Goal: Transaction & Acquisition: Purchase product/service

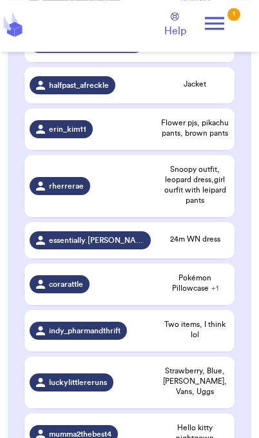
scroll to position [823, 0]
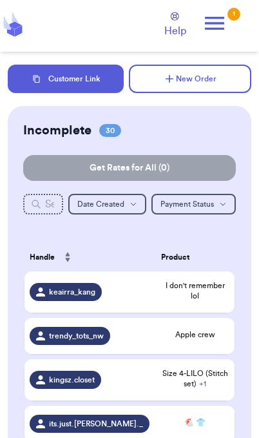
scroll to position [53, 0]
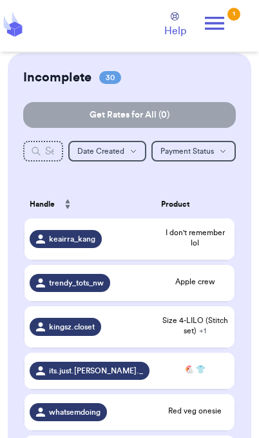
click at [109, 248] on div "keairra_kang" at bounding box center [90, 239] width 121 height 18
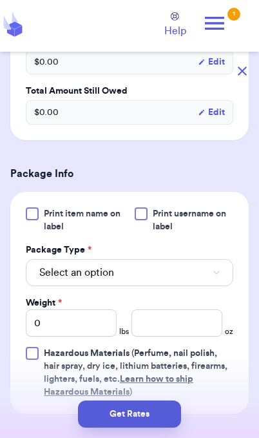
scroll to position [418, 0]
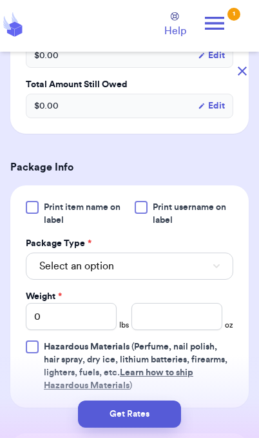
click at [177, 279] on button "Select an option" at bounding box center [130, 265] width 208 height 27
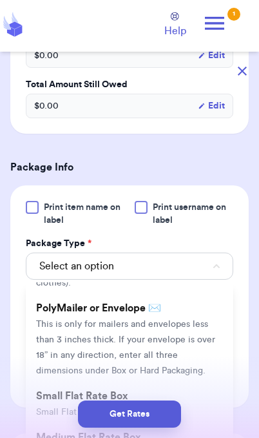
scroll to position [121, 0]
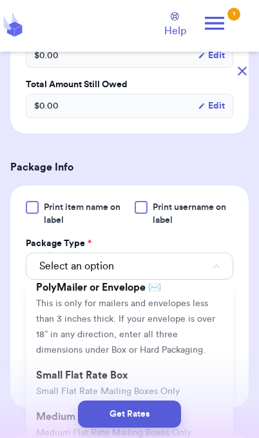
click at [186, 325] on li "PolyMailer or Envelope ✉️ This is only for mailers and envelopes less than 3 in…" at bounding box center [130, 318] width 208 height 88
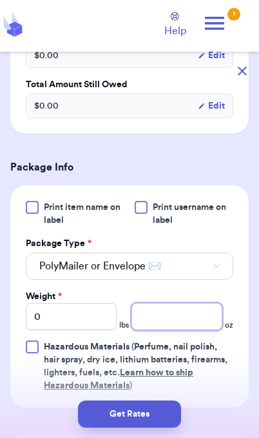
click at [181, 330] on input "number" at bounding box center [177, 316] width 91 height 27
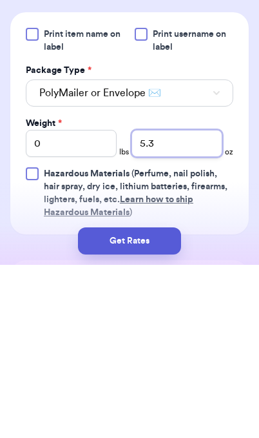
type input "5.3"
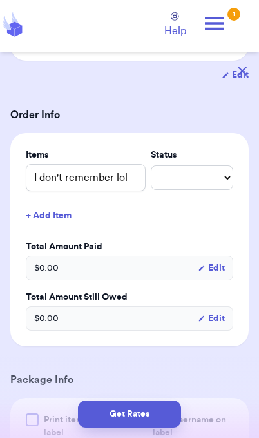
scroll to position [212, 0]
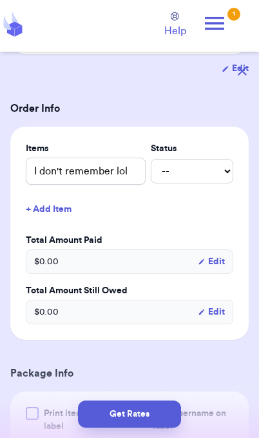
click at [159, 423] on button "Get Rates" at bounding box center [129, 413] width 103 height 27
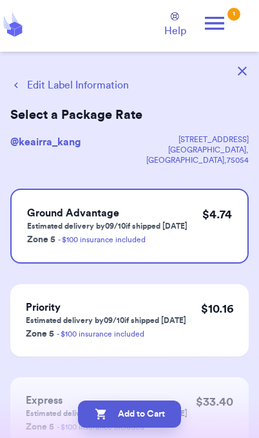
click at [162, 425] on button "Add to Cart" at bounding box center [129, 413] width 103 height 27
checkbox input "true"
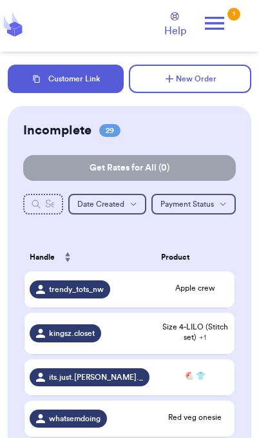
click at [168, 293] on span "Apple crew" at bounding box center [195, 288] width 68 height 10
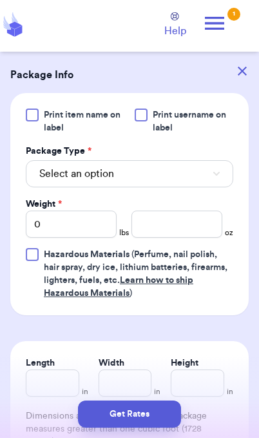
scroll to position [529, 0]
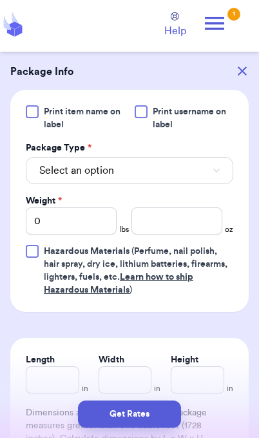
click at [100, 168] on span "Select an option" at bounding box center [76, 170] width 75 height 15
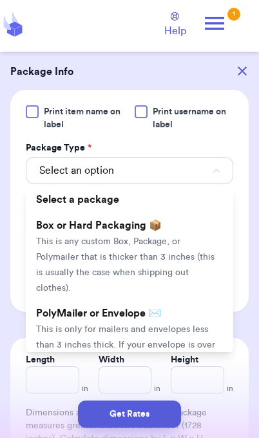
click at [131, 325] on span "This is only for mailers and envelopes less than 3 inches thick. If your envelo…" at bounding box center [125, 353] width 179 height 56
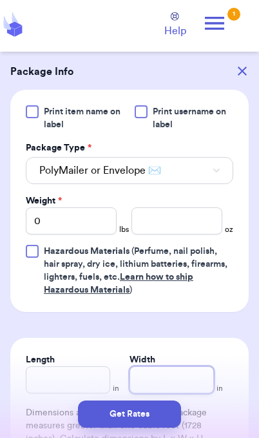
click at [181, 386] on input "Width" at bounding box center [172, 379] width 85 height 27
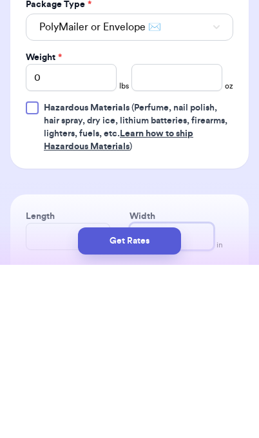
scroll to position [481, 0]
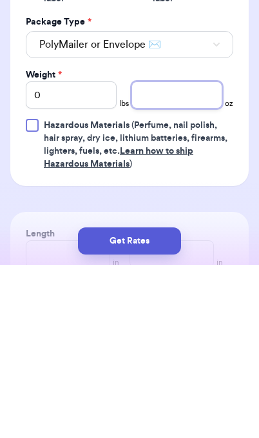
click at [181, 254] on input "number" at bounding box center [177, 267] width 91 height 27
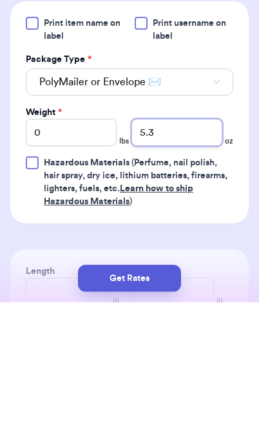
type input "5.3"
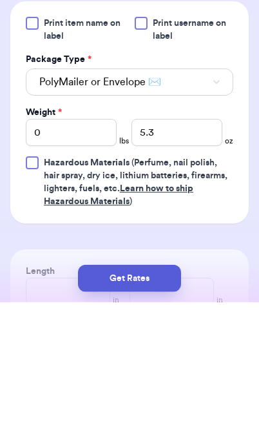
scroll to position [53, 0]
click at [157, 418] on button "Get Rates" at bounding box center [129, 413] width 103 height 27
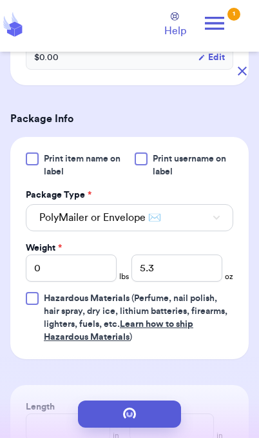
scroll to position [0, 0]
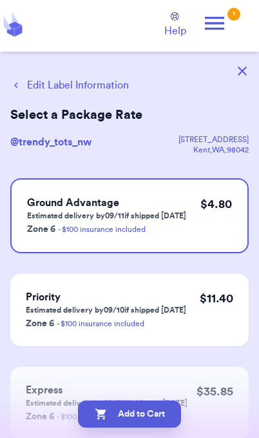
click at [161, 416] on button "Add to Cart" at bounding box center [129, 413] width 103 height 27
checkbox input "true"
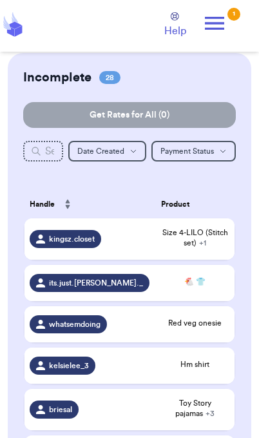
click at [202, 287] on span "🐔 👕" at bounding box center [195, 281] width 68 height 10
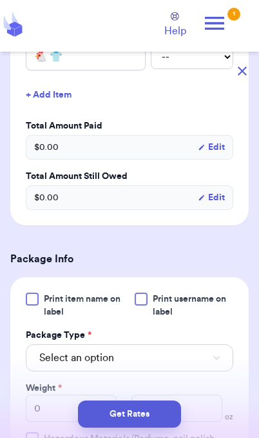
scroll to position [362, 0]
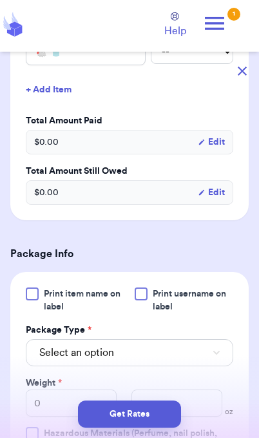
click at [193, 348] on button "Select an option" at bounding box center [130, 352] width 208 height 27
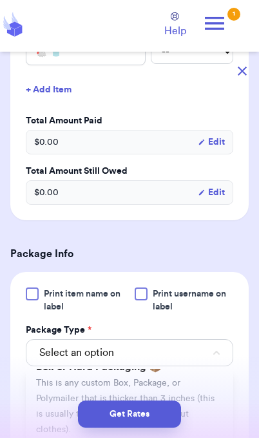
scroll to position [60, 0]
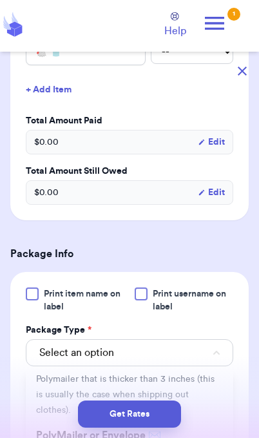
click at [220, 416] on div "Get Rates" at bounding box center [129, 413] width 239 height 27
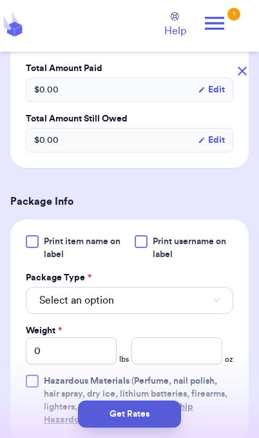
click at [210, 287] on button "Select an option" at bounding box center [130, 300] width 208 height 27
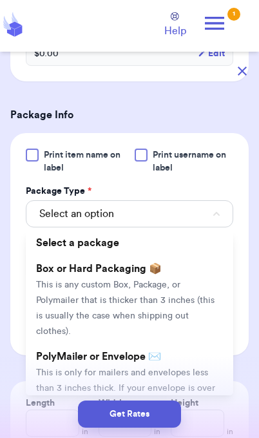
scroll to position [513, 0]
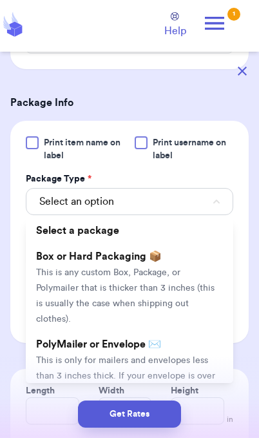
click at [185, 337] on li "PolyMailer or Envelope ✉️ This is only for mailers and envelopes less than 3 in…" at bounding box center [130, 375] width 208 height 88
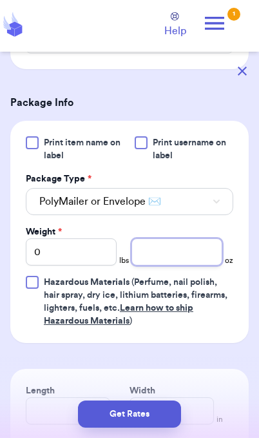
click at [188, 245] on input "number" at bounding box center [177, 251] width 91 height 27
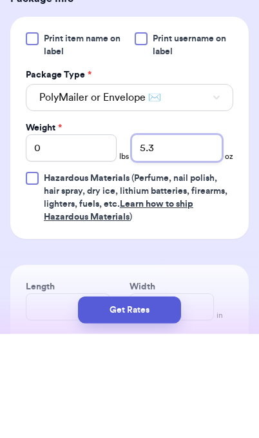
type input "5.3"
click at [165, 412] on button "Get Rates" at bounding box center [129, 413] width 103 height 27
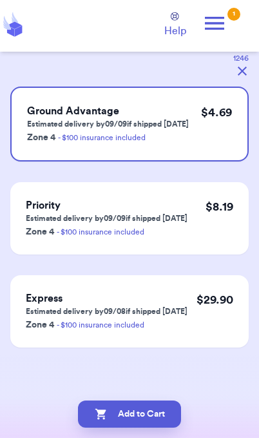
scroll to position [0, 0]
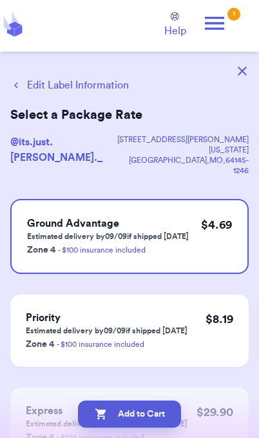
click at [164, 419] on button "Add to Cart" at bounding box center [129, 413] width 103 height 27
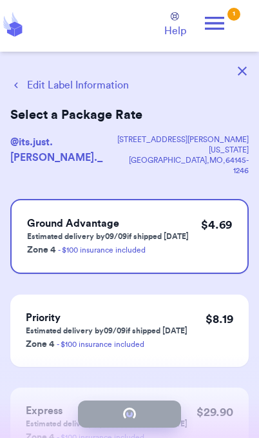
checkbox input "true"
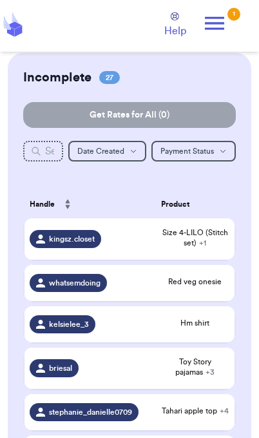
click at [199, 245] on span "Size 4-LILO (Stitch set) + 1" at bounding box center [195, 237] width 68 height 21
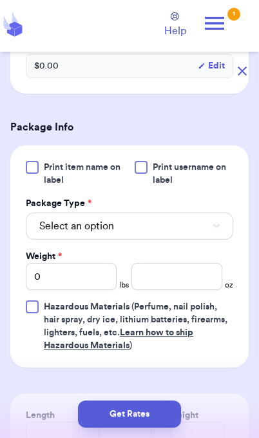
scroll to position [503, 0]
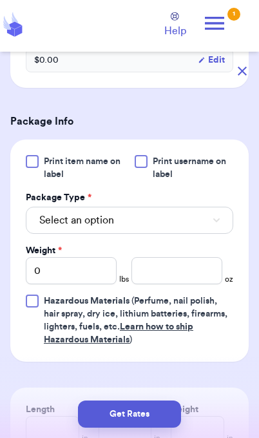
click at [208, 233] on button "Select an option" at bounding box center [130, 220] width 208 height 27
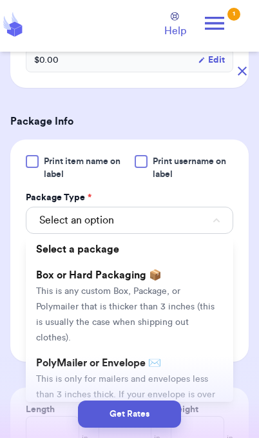
click at [197, 387] on li "PolyMailer or Envelope ✉️ This is only for mailers and envelopes less than 3 in…" at bounding box center [130, 394] width 208 height 88
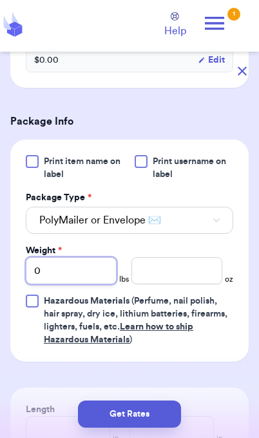
click at [82, 284] on input "0" at bounding box center [71, 270] width 91 height 27
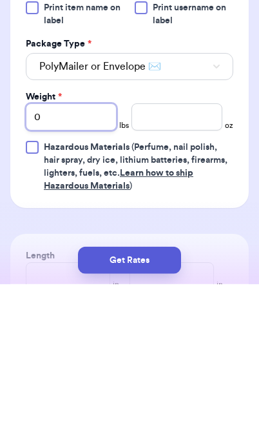
type input "01"
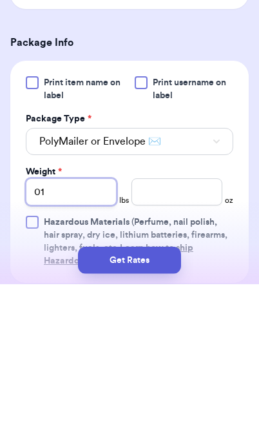
scroll to position [425, 0]
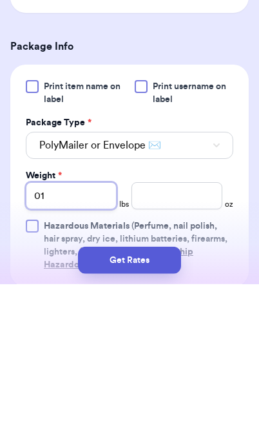
type input "01"
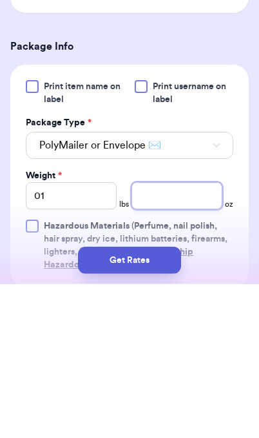
click at [185, 336] on input "number" at bounding box center [177, 349] width 91 height 27
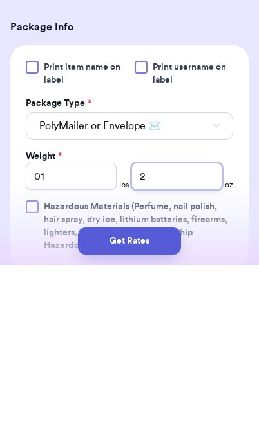
type input "2"
click at [169, 400] on button "Get Rates" at bounding box center [129, 413] width 103 height 27
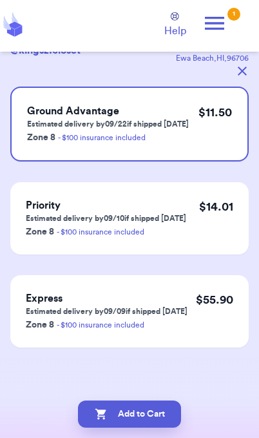
scroll to position [92, 0]
click at [161, 418] on button "Add to Cart" at bounding box center [129, 413] width 103 height 27
checkbox input "true"
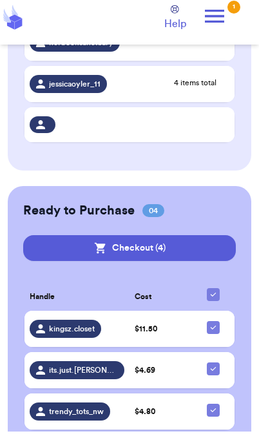
scroll to position [1302, 0]
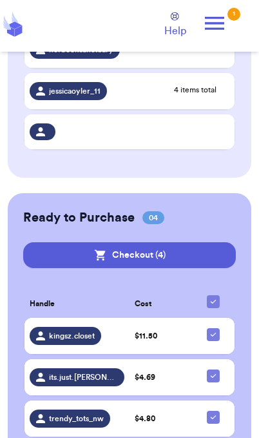
click at [103, 327] on div "kingsz.closet" at bounding box center [77, 336] width 95 height 18
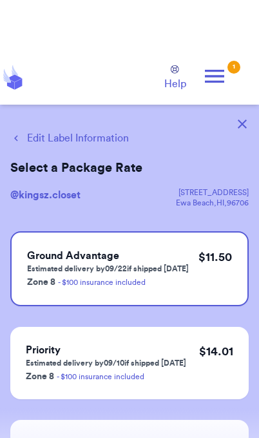
scroll to position [0, 0]
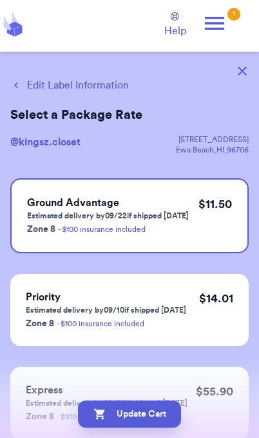
click at [92, 87] on button "Edit Label Information" at bounding box center [69, 84] width 119 height 15
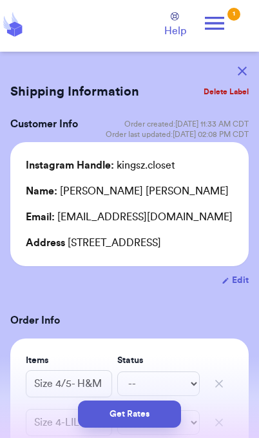
click at [162, 418] on button "Get Rates" at bounding box center [129, 413] width 103 height 27
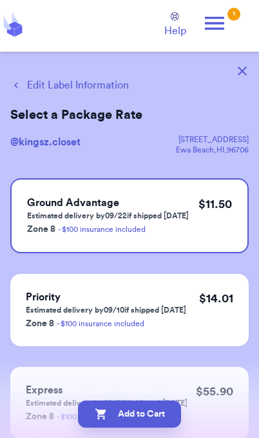
click at [116, 412] on button "Add to Cart" at bounding box center [129, 413] width 103 height 27
checkbox input "true"
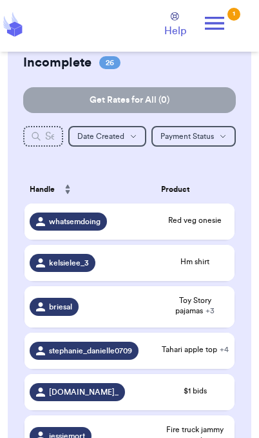
scroll to position [71, 0]
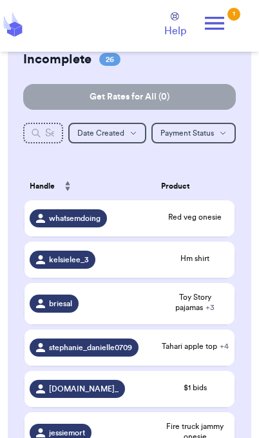
click at [206, 311] on span "+ 3" at bounding box center [210, 307] width 9 height 8
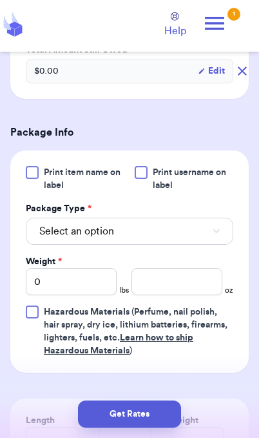
scroll to position [636, 0]
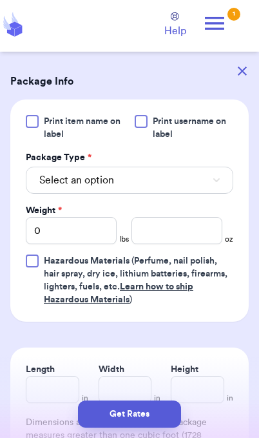
click at [188, 176] on button "Select an option" at bounding box center [130, 180] width 208 height 27
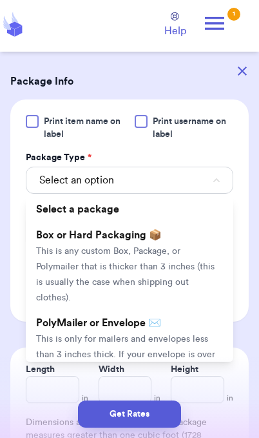
click at [168, 334] on span "This is only for mailers and envelopes less than 3 inches thick. If your envelo…" at bounding box center [125, 362] width 179 height 56
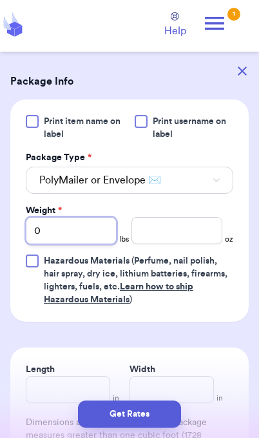
click at [91, 230] on input "0" at bounding box center [71, 230] width 91 height 27
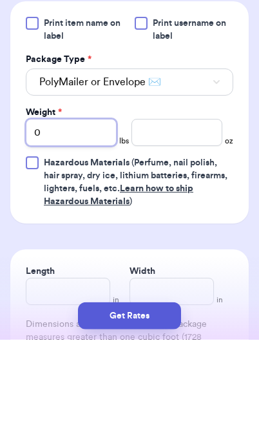
type input "01"
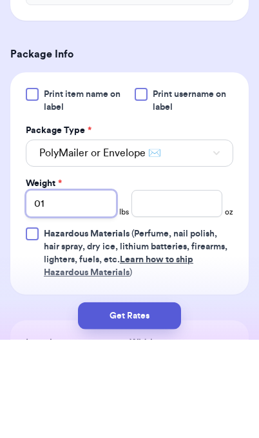
scroll to position [558, 0]
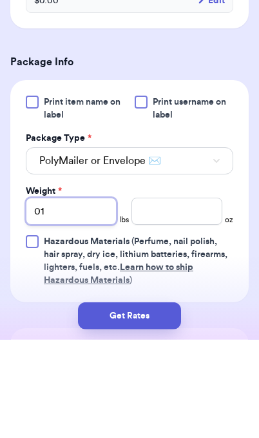
type input "01"
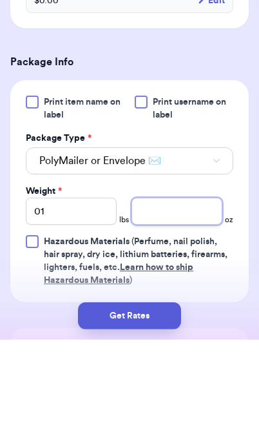
click at [185, 296] on input "number" at bounding box center [177, 309] width 91 height 27
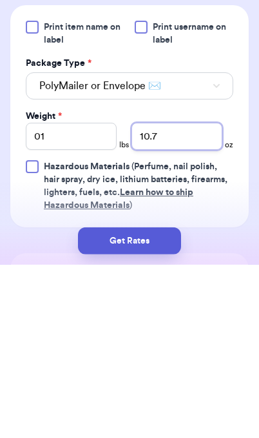
type input "10.7"
click at [154, 400] on button "Get Rates" at bounding box center [129, 413] width 103 height 27
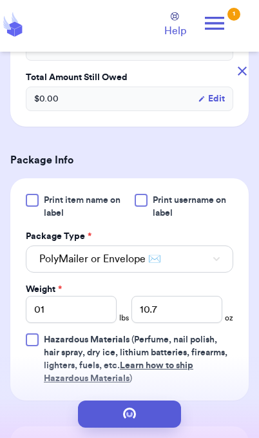
scroll to position [0, 0]
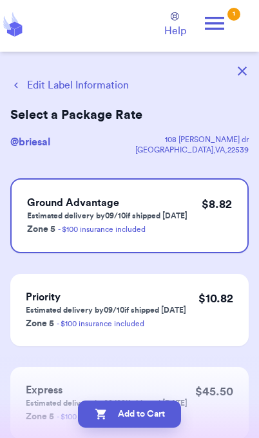
click at [157, 417] on button "Add to Cart" at bounding box center [129, 413] width 103 height 27
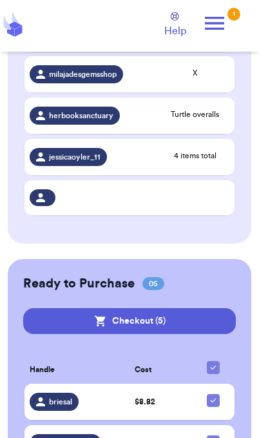
scroll to position [1297, 0]
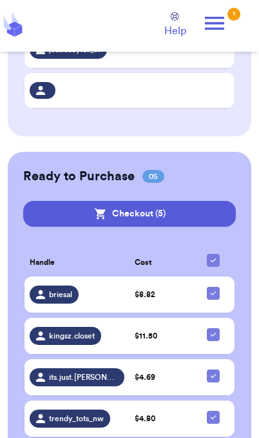
click at [162, 277] on td "$ 8.82" at bounding box center [161, 294] width 63 height 36
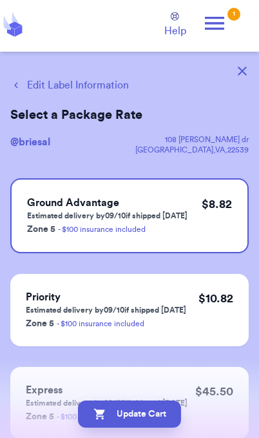
scroll to position [0, 0]
click at [88, 90] on button "Edit Label Information" at bounding box center [69, 84] width 119 height 15
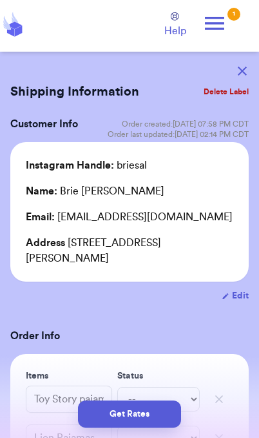
click at [151, 422] on button "Get Rates" at bounding box center [129, 413] width 103 height 27
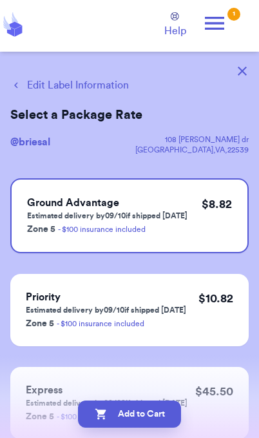
click at [150, 419] on button "Add to Cart" at bounding box center [129, 413] width 103 height 27
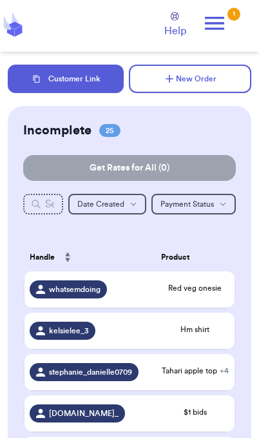
checkbox input "true"
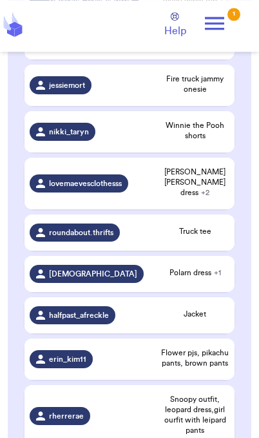
scroll to position [372, 0]
click at [206, 363] on span "Flower pjs, pikachu pants, brown pants" at bounding box center [195, 357] width 68 height 21
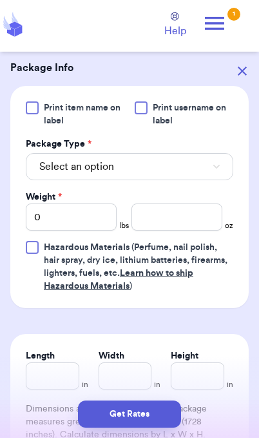
scroll to position [490, 0]
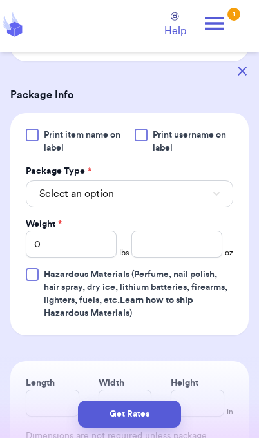
click at [209, 207] on button "Select an option" at bounding box center [130, 193] width 208 height 27
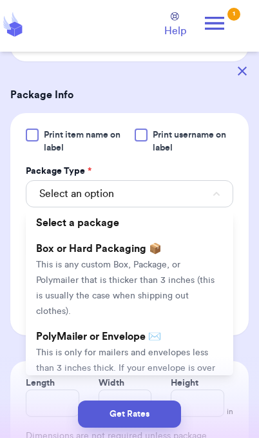
click at [190, 350] on span "This is only for mailers and envelopes less than 3 inches thick. If your envelo…" at bounding box center [125, 376] width 179 height 56
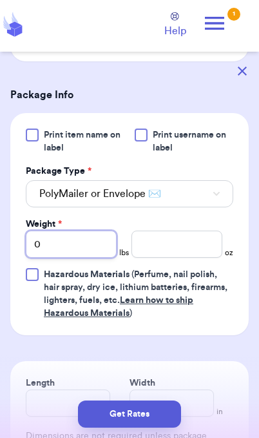
click at [78, 258] on input "0" at bounding box center [71, 243] width 91 height 27
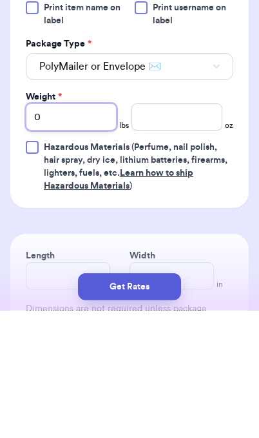
type input "01"
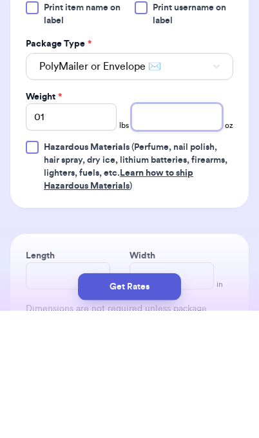
click at [185, 230] on input "number" at bounding box center [177, 243] width 91 height 27
type input "3"
click at [157, 416] on button "Get Rates" at bounding box center [129, 413] width 103 height 27
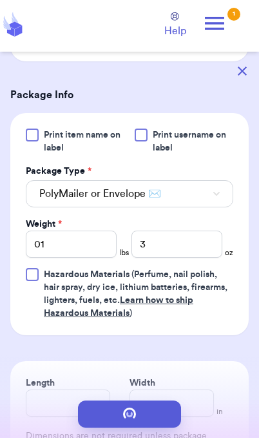
scroll to position [0, 0]
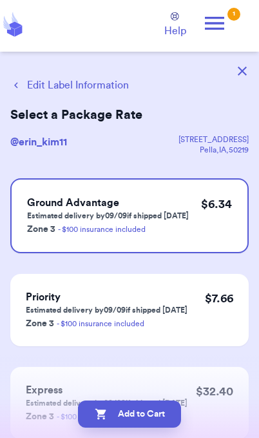
click at [164, 421] on button "Add to Cart" at bounding box center [129, 413] width 103 height 27
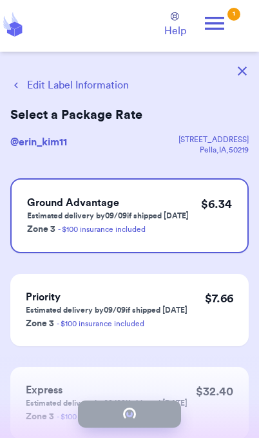
checkbox input "true"
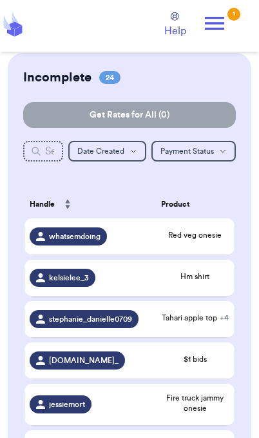
click at [208, 281] on span "Hm shirt" at bounding box center [195, 276] width 68 height 10
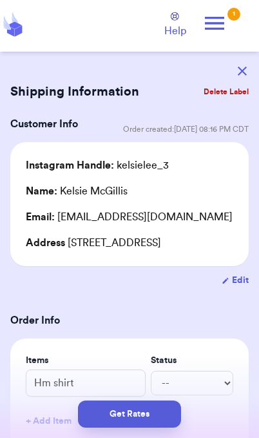
click at [11, 25] on icon at bounding box center [15, 25] width 13 height 8
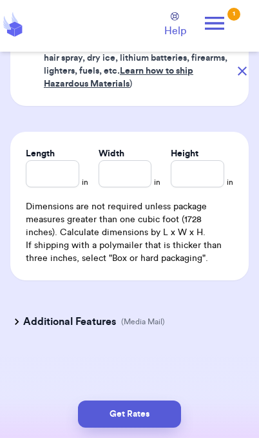
scroll to position [719, 0]
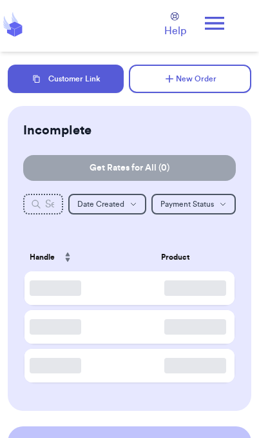
scroll to position [56, 0]
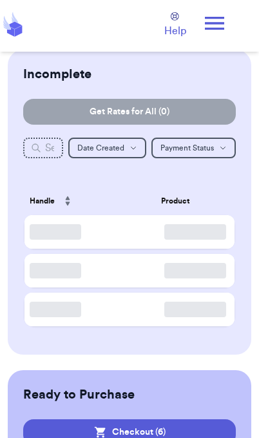
checkbox input "true"
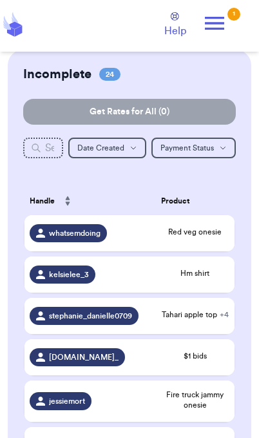
click at [203, 374] on td "$1 bids" at bounding box center [195, 357] width 79 height 36
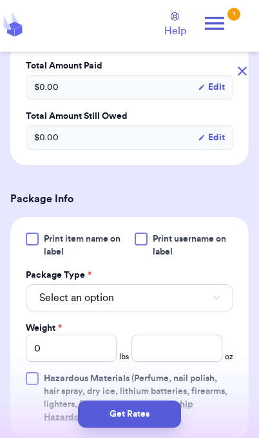
scroll to position [442, 0]
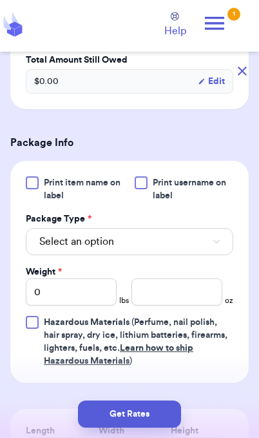
click at [198, 249] on button "Select an option" at bounding box center [130, 241] width 208 height 27
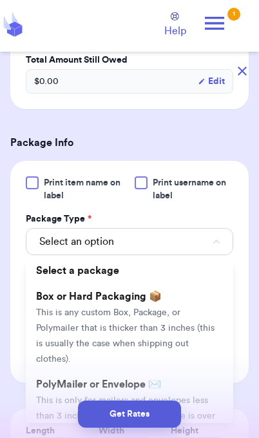
click at [165, 396] on span "This is only for mailers and envelopes less than 3 inches thick. If your envelo…" at bounding box center [125, 424] width 179 height 56
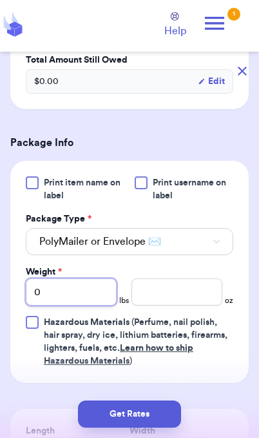
click at [92, 296] on input "0" at bounding box center [71, 291] width 91 height 27
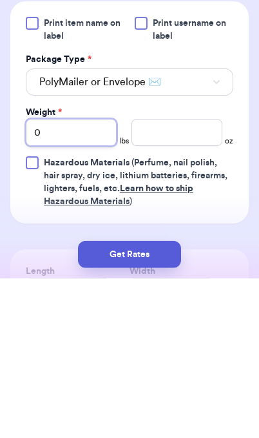
type input "01"
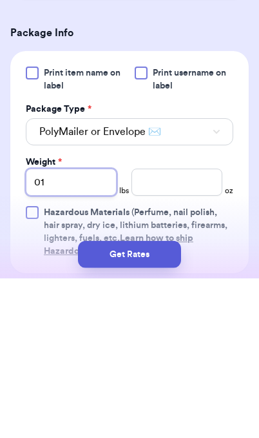
scroll to position [379, 0]
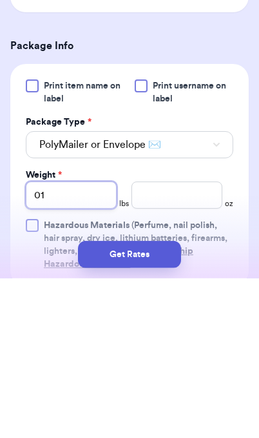
type input "01"
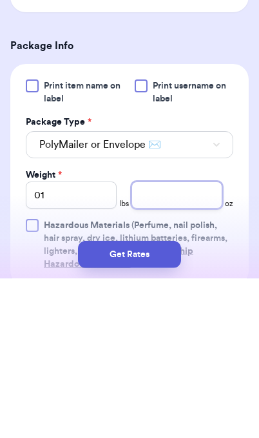
click at [187, 341] on input "number" at bounding box center [177, 354] width 91 height 27
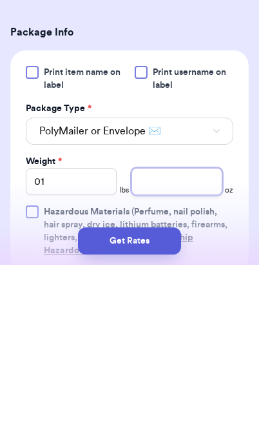
type input "3"
type input "5.3"
click at [163, 400] on button "Get Rates" at bounding box center [129, 413] width 103 height 27
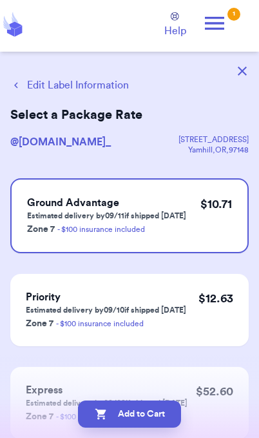
scroll to position [0, 0]
click at [96, 86] on button "Edit Label Information" at bounding box center [69, 84] width 119 height 15
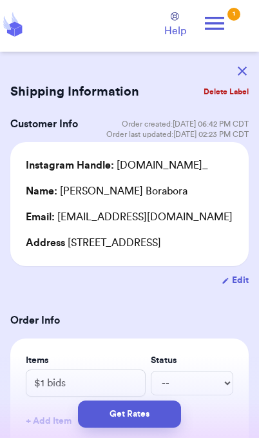
click at [158, 421] on button "Get Rates" at bounding box center [129, 413] width 103 height 27
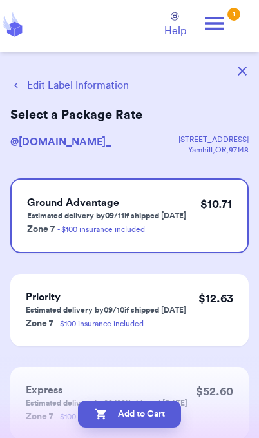
click at [63, 88] on button "Edit Label Information" at bounding box center [69, 84] width 119 height 15
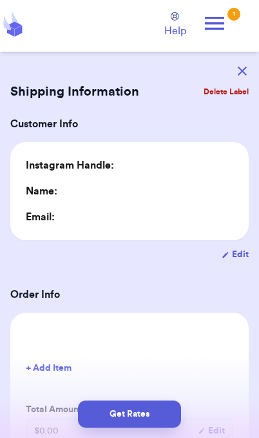
type input "1"
type input "5.3"
type input "0"
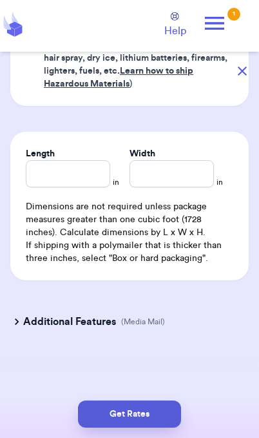
scroll to position [719, 0]
click at [159, 420] on button "Get Rates" at bounding box center [129, 413] width 103 height 27
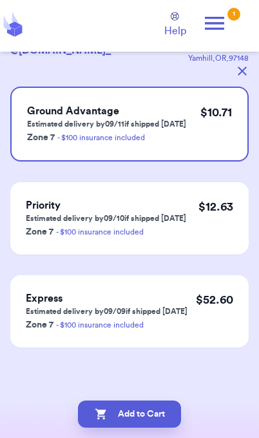
scroll to position [92, 0]
click at [162, 425] on button "Add to Cart" at bounding box center [129, 413] width 103 height 27
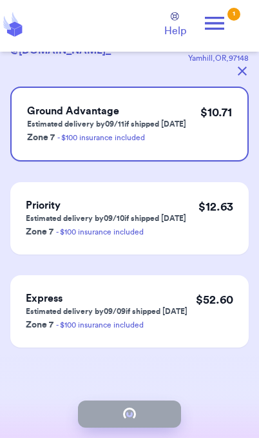
checkbox input "true"
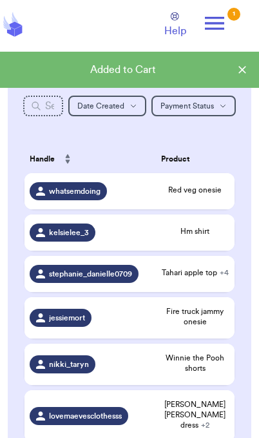
click at [207, 280] on div "Tahari apple top + 4" at bounding box center [195, 273] width 68 height 13
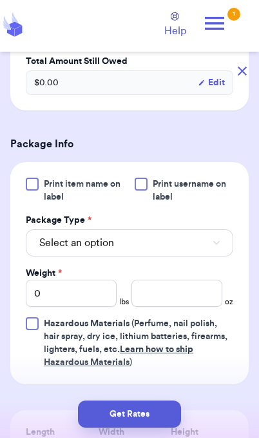
scroll to position [609, 0]
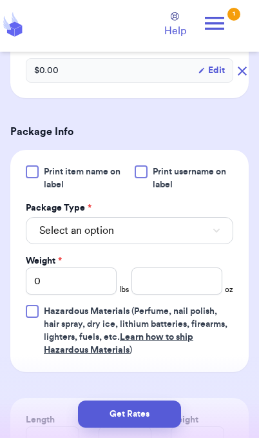
click at [208, 236] on button "Select an option" at bounding box center [130, 230] width 208 height 27
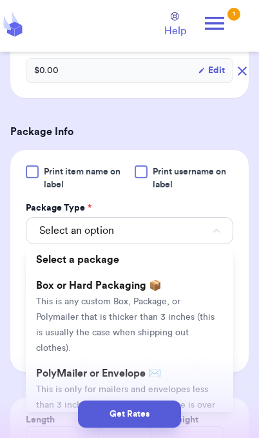
click at [202, 381] on li "PolyMailer or Envelope ✉️ This is only for mailers and envelopes less than 3 in…" at bounding box center [130, 404] width 208 height 88
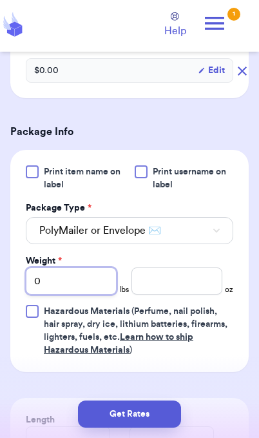
click at [84, 279] on input "0" at bounding box center [71, 280] width 91 height 27
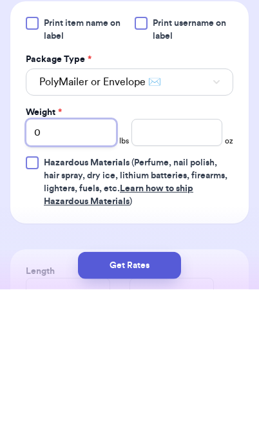
type input "01"
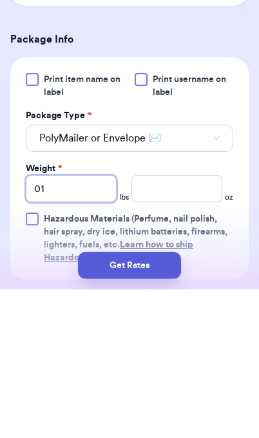
scroll to position [537, 0]
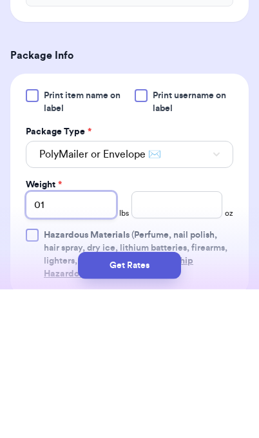
type input "01"
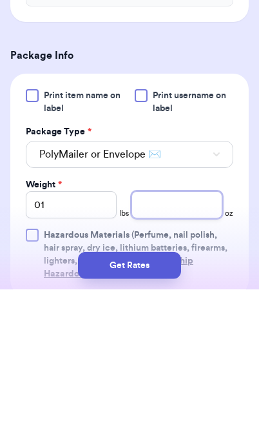
click at [171, 339] on input "number" at bounding box center [177, 352] width 91 height 27
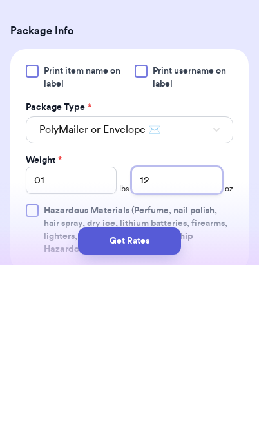
type input "12"
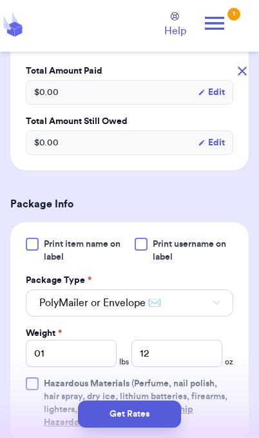
click at [143, 419] on button "Get Rates" at bounding box center [129, 413] width 103 height 27
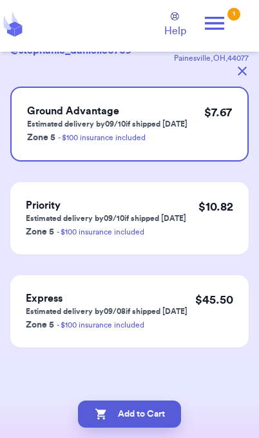
scroll to position [0, 0]
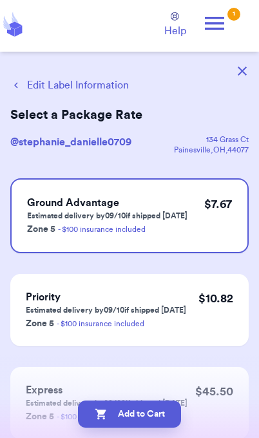
click at [92, 87] on button "Edit Label Information" at bounding box center [69, 84] width 119 height 15
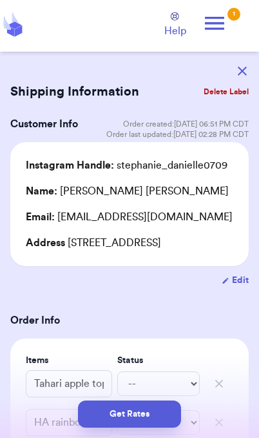
click at [163, 418] on button "Get Rates" at bounding box center [129, 413] width 103 height 27
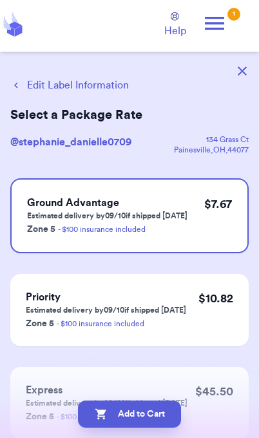
click at [152, 412] on button "Add to Cart" at bounding box center [129, 413] width 103 height 27
checkbox input "true"
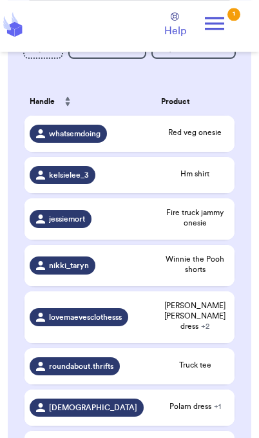
scroll to position [156, 0]
click at [186, 179] on span "Hm shirt" at bounding box center [195, 173] width 68 height 10
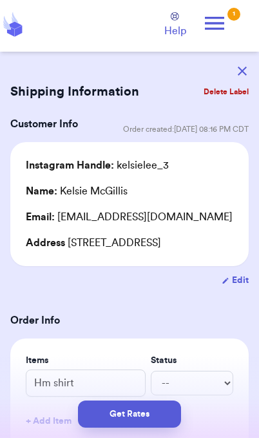
scroll to position [0, 0]
click at [239, 65] on button "button" at bounding box center [242, 71] width 28 height 28
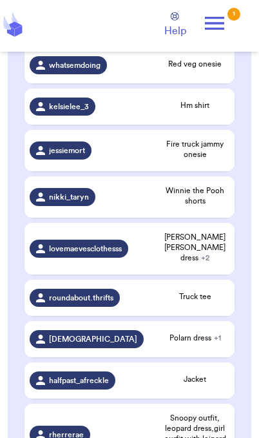
scroll to position [228, 0]
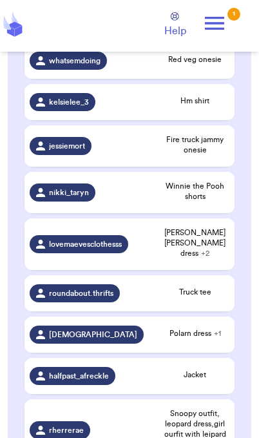
click at [205, 147] on span "Fire truck jammy onesie" at bounding box center [195, 144] width 68 height 21
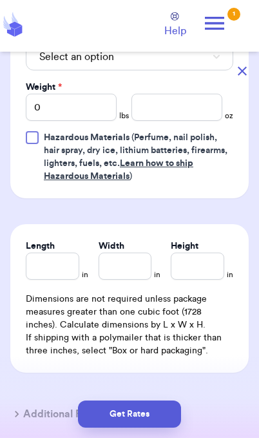
scroll to position [654, 0]
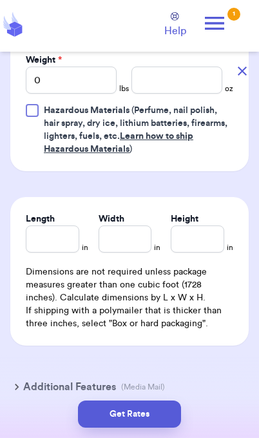
click at [191, 43] on button "Select an option" at bounding box center [130, 29] width 208 height 27
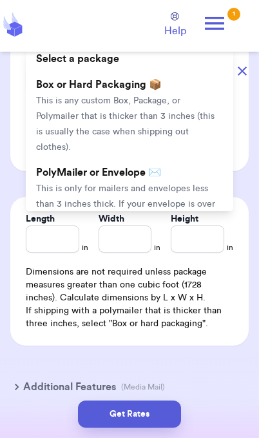
click at [188, 199] on span "This is only for mailers and envelopes less than 3 inches thick. If your envelo…" at bounding box center [125, 212] width 179 height 56
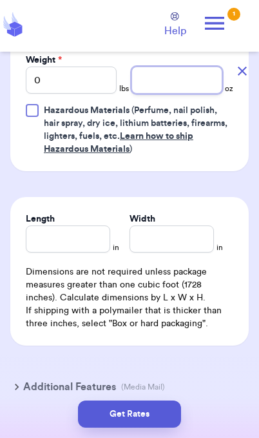
click at [192, 94] on input "number" at bounding box center [177, 79] width 91 height 27
type input "11.7"
click at [161, 423] on button "Get Rates" at bounding box center [129, 413] width 103 height 27
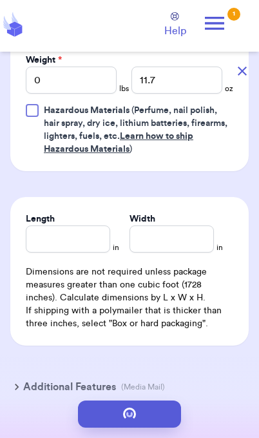
scroll to position [0, 0]
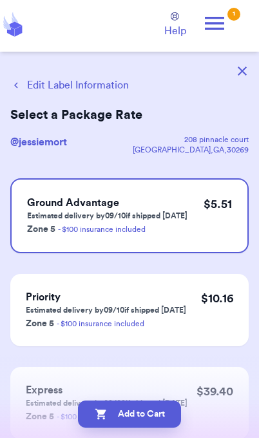
click at [163, 423] on button "Add to Cart" at bounding box center [129, 413] width 103 height 27
checkbox input "true"
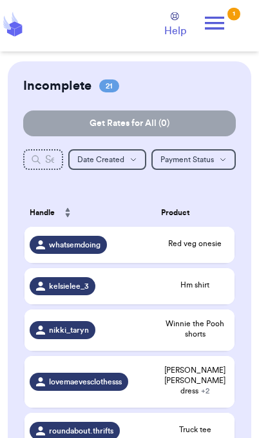
scroll to position [45, 0]
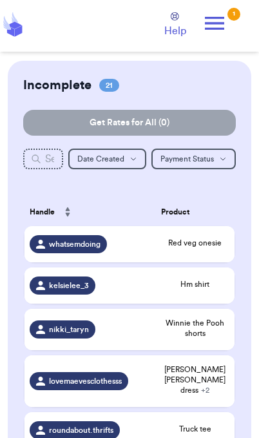
click at [207, 338] on span "Winnie the Pooh shorts" at bounding box center [195, 328] width 68 height 21
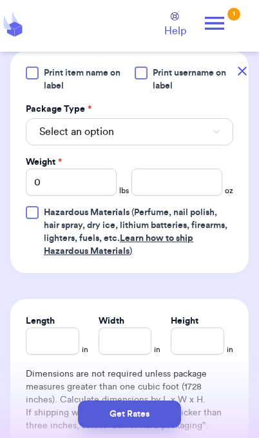
scroll to position [569, 0]
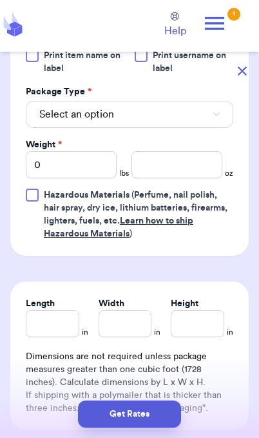
click at [211, 127] on button "Select an option" at bounding box center [130, 114] width 208 height 27
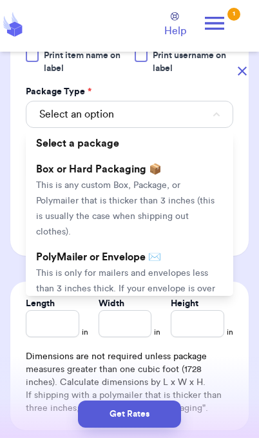
click at [192, 288] on span "This is only for mailers and envelopes less than 3 inches thick. If your envelo…" at bounding box center [125, 296] width 179 height 56
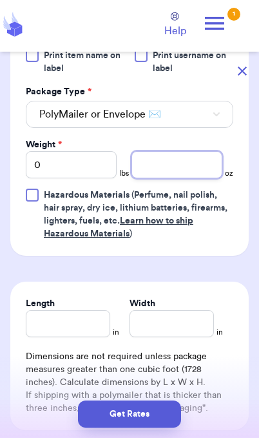
click at [191, 178] on input "number" at bounding box center [177, 164] width 91 height 27
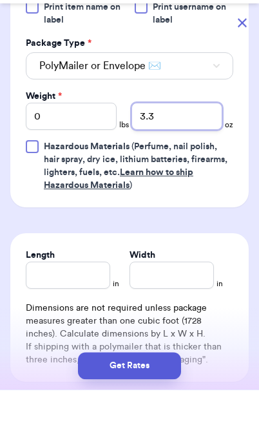
type input "3.3"
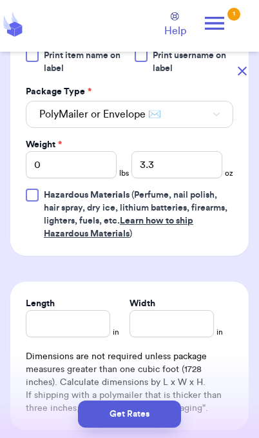
click at [164, 417] on button "Get Rates" at bounding box center [129, 413] width 103 height 27
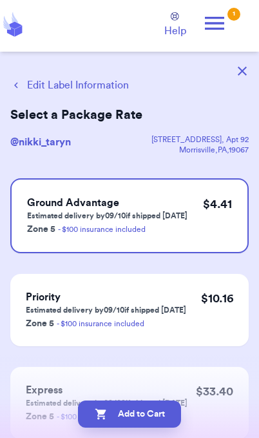
click at [161, 418] on button "Add to Cart" at bounding box center [129, 413] width 103 height 27
checkbox input "true"
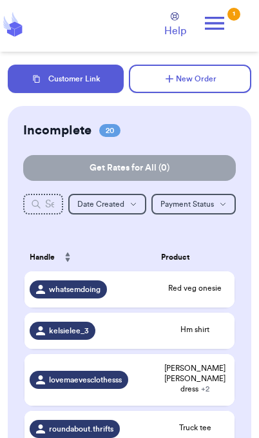
click at [94, 88] on button "Customer Link" at bounding box center [66, 79] width 116 height 28
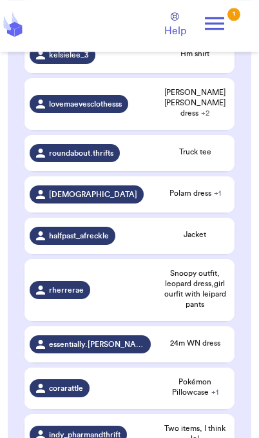
scroll to position [273, 0]
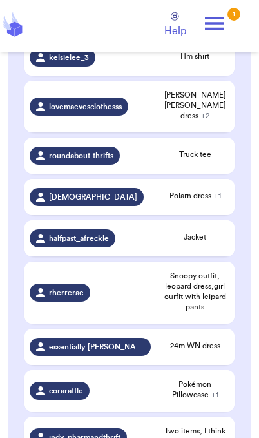
click at [208, 302] on span "Snoopy outfit, leopard dress,girl ourfit with leipard pants" at bounding box center [195, 290] width 68 height 41
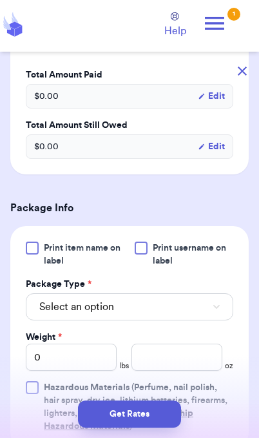
scroll to position [388, 0]
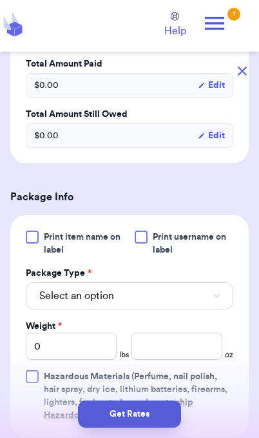
click at [195, 309] on button "Select an option" at bounding box center [130, 295] width 208 height 27
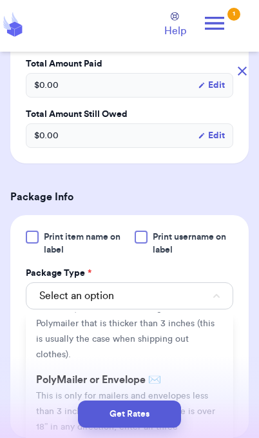
scroll to position [81, 0]
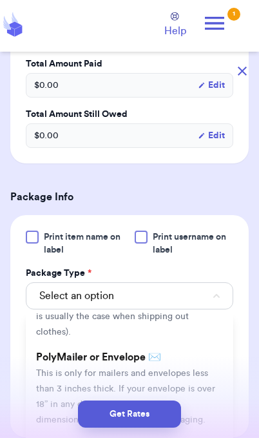
click at [207, 379] on li "PolyMailer or Envelope ✉️ This is only for mailers and envelopes less than 3 in…" at bounding box center [130, 388] width 208 height 88
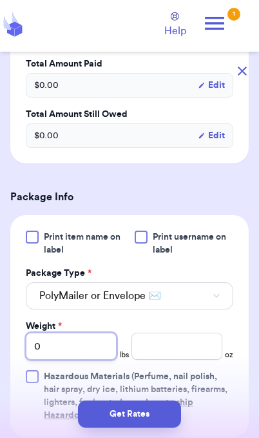
click at [86, 359] on input "0" at bounding box center [71, 345] width 91 height 27
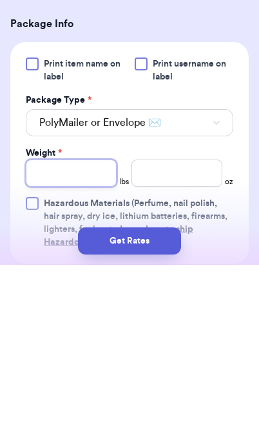
type input "0"
type input "01"
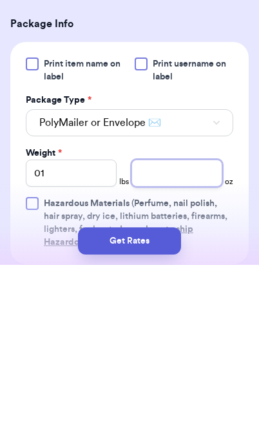
click at [177, 332] on input "number" at bounding box center [177, 345] width 91 height 27
type input "12.8"
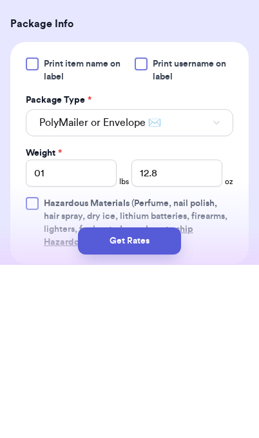
click at [167, 400] on button "Get Rates" at bounding box center [129, 413] width 103 height 27
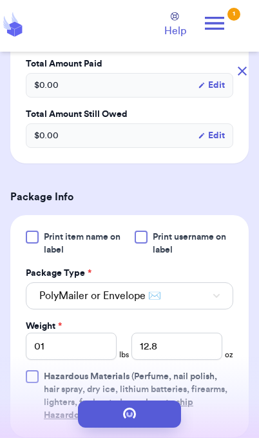
scroll to position [0, 0]
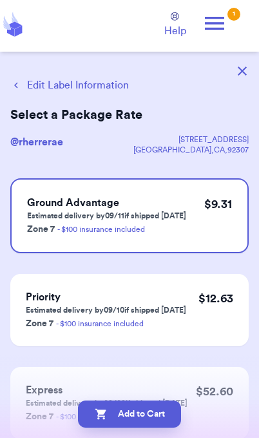
click at [171, 420] on button "Add to Cart" at bounding box center [129, 413] width 103 height 27
checkbox input "true"
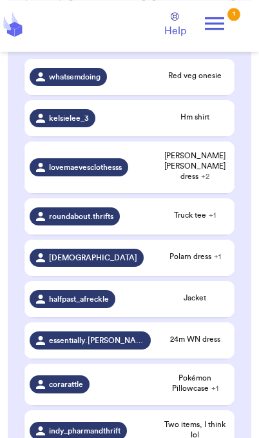
scroll to position [212, 0]
click at [208, 385] on span "Pokémon Pillowcase + 1" at bounding box center [195, 382] width 68 height 21
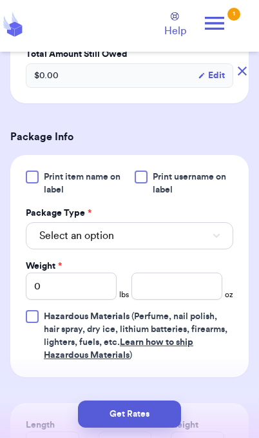
scroll to position [530, 0]
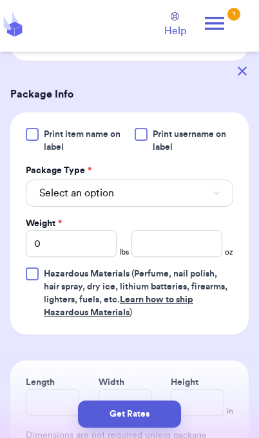
click at [205, 197] on button "Select an option" at bounding box center [130, 192] width 208 height 27
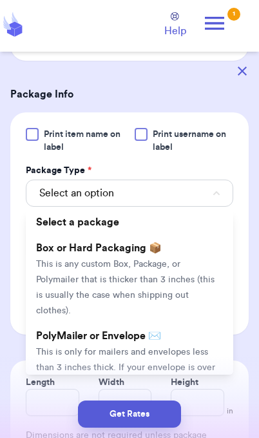
click at [198, 347] on span "This is only for mailers and envelopes less than 3 inches thick. If your envelo…" at bounding box center [125, 375] width 179 height 56
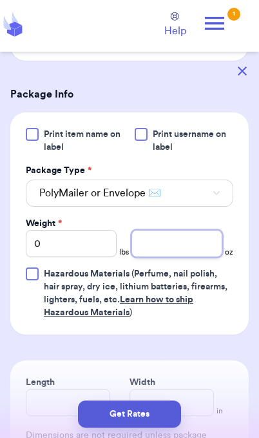
click at [196, 245] on input "number" at bounding box center [177, 243] width 91 height 27
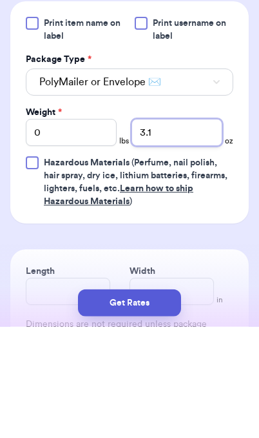
type input "3.1"
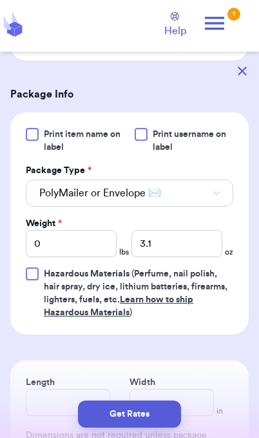
click at [166, 417] on button "Get Rates" at bounding box center [129, 413] width 103 height 27
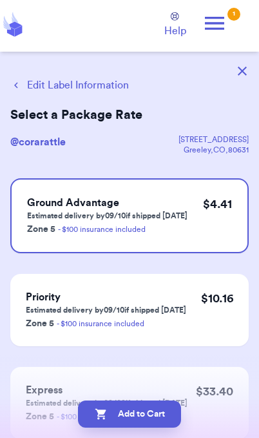
click at [165, 418] on button "Add to Cart" at bounding box center [129, 413] width 103 height 27
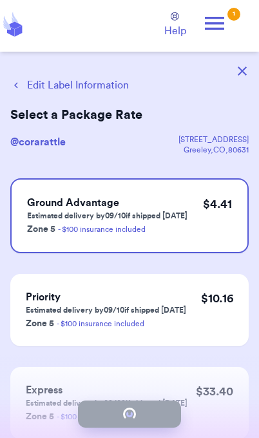
checkbox input "true"
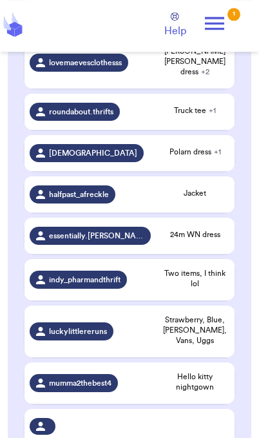
scroll to position [316, 0]
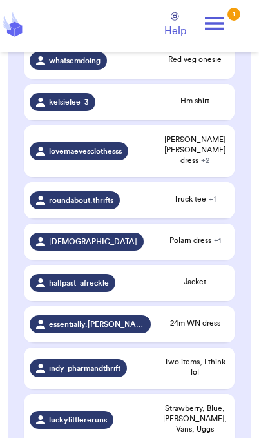
click at [202, 199] on span "Truck tee + 1" at bounding box center [195, 199] width 68 height 10
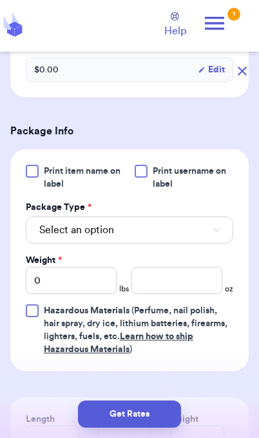
scroll to position [506, 0]
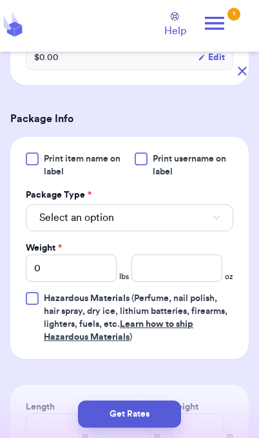
click at [196, 231] on button "Select an option" at bounding box center [130, 217] width 208 height 27
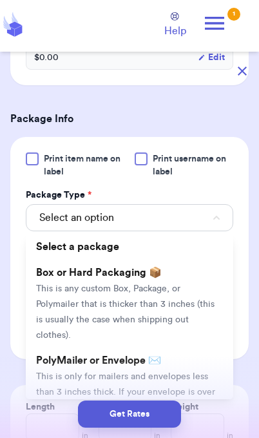
click at [185, 376] on span "This is only for mailers and envelopes less than 3 inches thick. If your envelo…" at bounding box center [125, 400] width 179 height 56
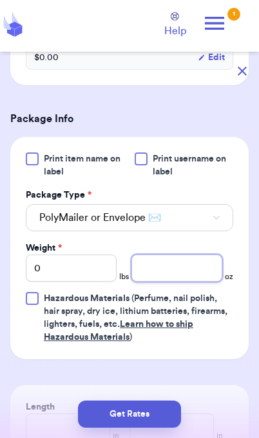
click at [194, 281] on input "number" at bounding box center [177, 267] width 91 height 27
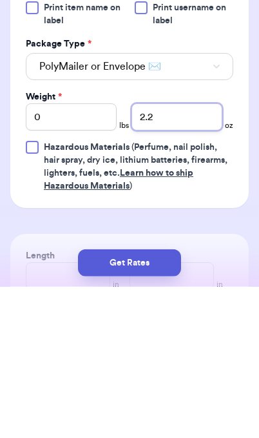
type input "2.2"
click at [163, 418] on button "Get Rates" at bounding box center [129, 413] width 103 height 27
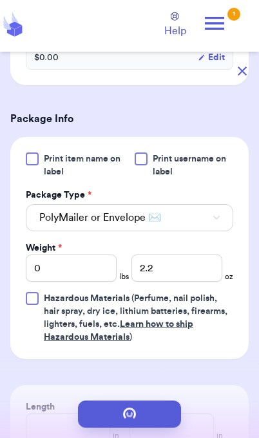
scroll to position [0, 0]
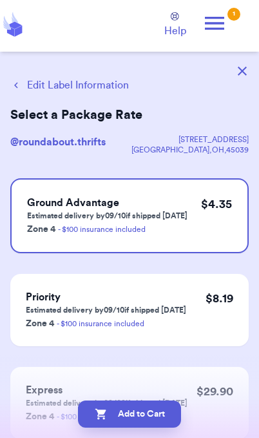
click at [102, 87] on button "Edit Label Information" at bounding box center [69, 84] width 119 height 15
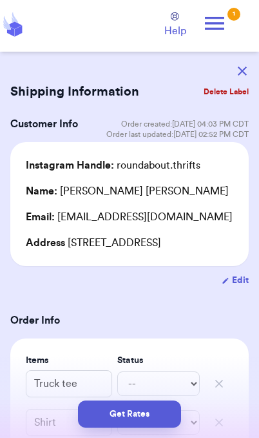
click at [161, 419] on button "Get Rates" at bounding box center [129, 413] width 103 height 27
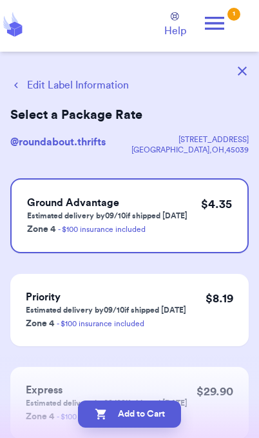
click at [165, 421] on button "Add to Cart" at bounding box center [129, 413] width 103 height 27
checkbox input "true"
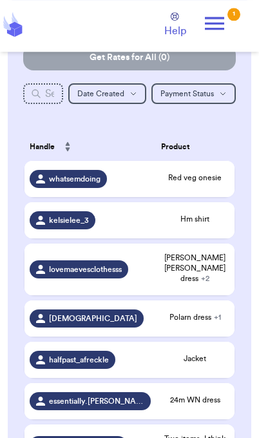
scroll to position [116, 0]
